Goal: Task Accomplishment & Management: Manage account settings

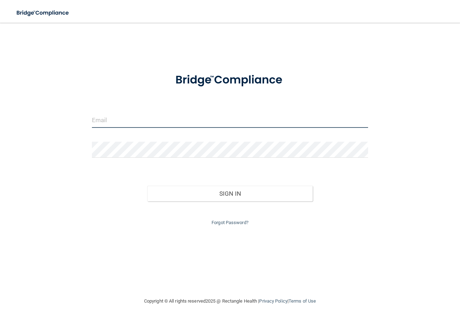
click at [109, 118] on input "email" at bounding box center [230, 120] width 276 height 16
type input "[EMAIL_ADDRESS][DOMAIN_NAME]"
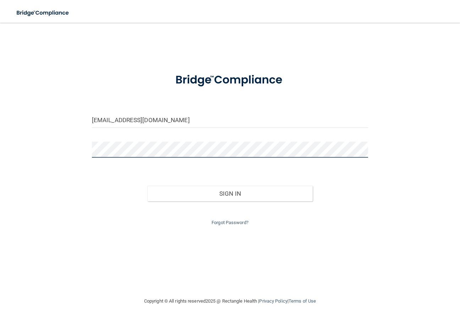
click at [147, 186] on button "Sign In" at bounding box center [230, 194] width 166 height 16
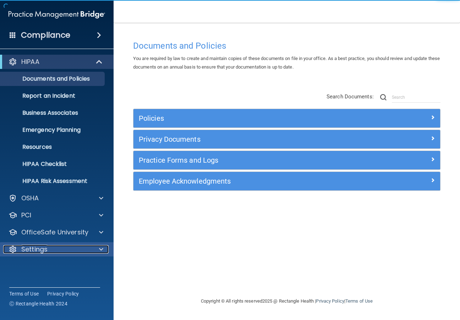
click at [101, 249] on span at bounding box center [101, 249] width 4 height 9
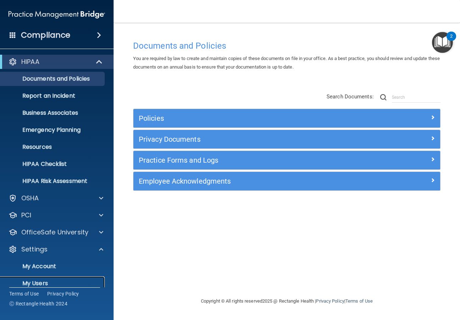
click at [44, 281] on p "My Users" at bounding box center [53, 283] width 97 height 7
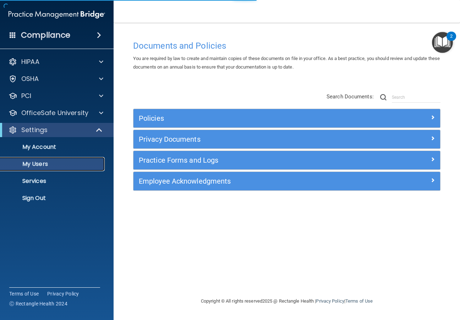
select select "20"
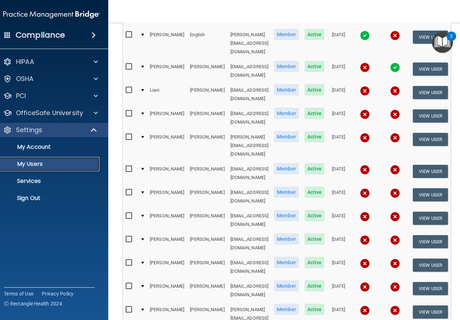
scroll to position [192, 0]
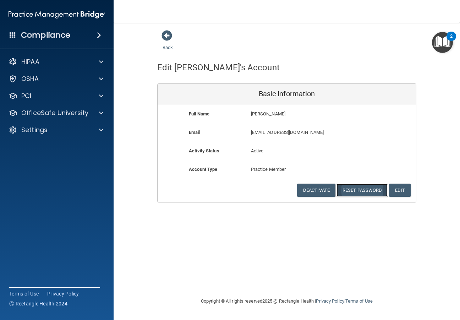
click at [355, 188] on button "Reset Password" at bounding box center [362, 190] width 51 height 13
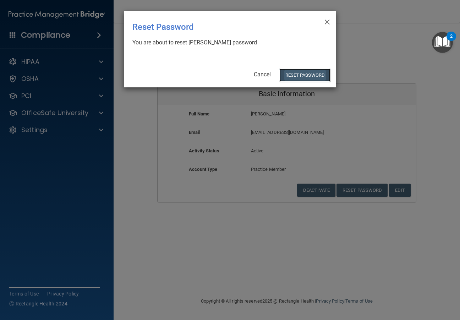
click at [320, 79] on button "Reset Password" at bounding box center [305, 75] width 51 height 13
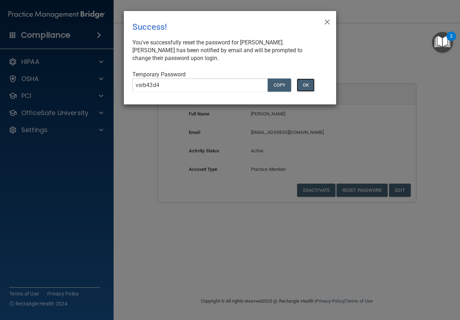
click at [313, 86] on button "OK" at bounding box center [306, 85] width 18 height 13
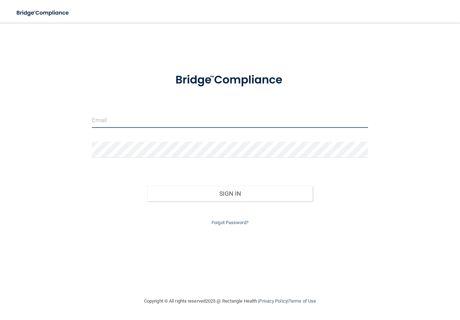
click at [144, 121] on input "email" at bounding box center [230, 120] width 276 height 16
type input "[EMAIL_ADDRESS][DOMAIN_NAME]"
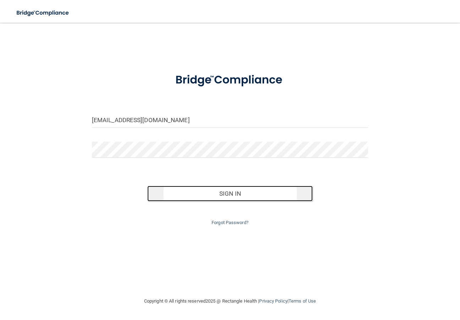
click at [209, 192] on button "Sign In" at bounding box center [230, 194] width 166 height 16
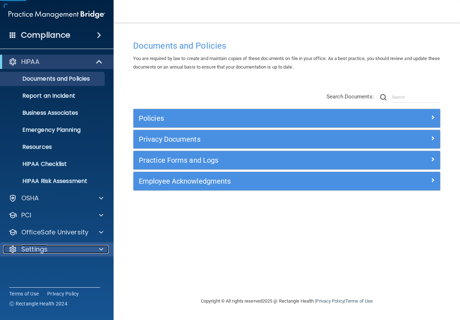
click at [101, 250] on span at bounding box center [101, 249] width 4 height 9
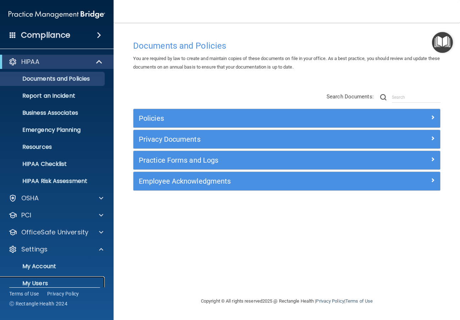
click at [44, 283] on p "My Users" at bounding box center [53, 283] width 97 height 7
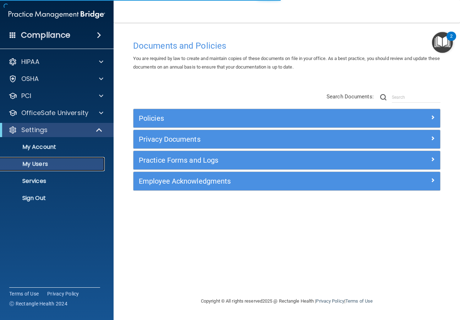
select select "20"
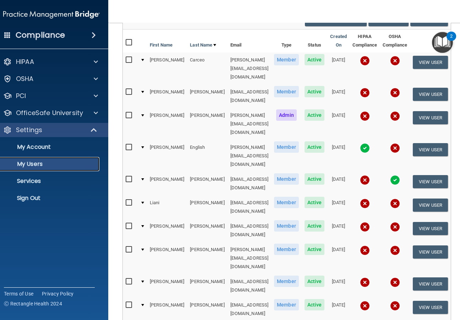
scroll to position [128, 0]
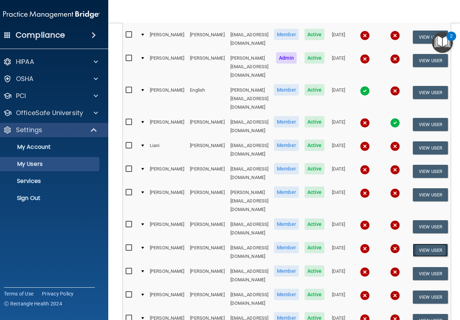
click at [436, 244] on button "View User" at bounding box center [430, 250] width 35 height 13
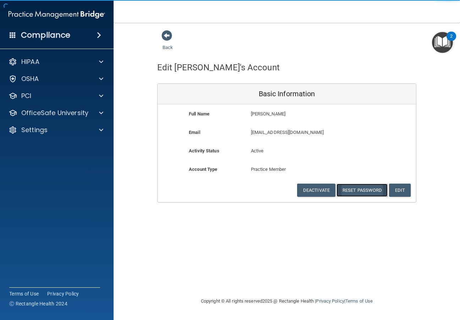
click at [357, 189] on button "Reset Password" at bounding box center [362, 190] width 51 height 13
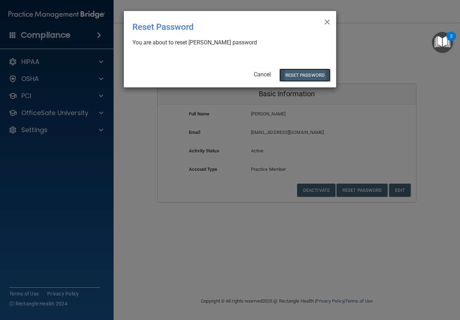
click at [294, 74] on button "Reset Password" at bounding box center [305, 75] width 51 height 13
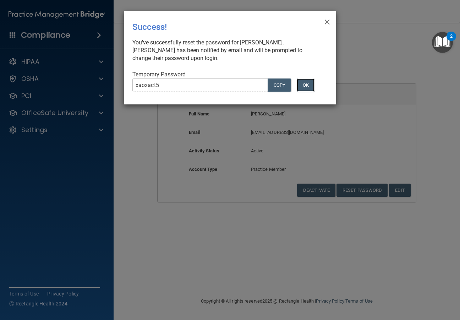
click at [304, 86] on button "OK" at bounding box center [306, 85] width 18 height 13
